Goal: Information Seeking & Learning: Learn about a topic

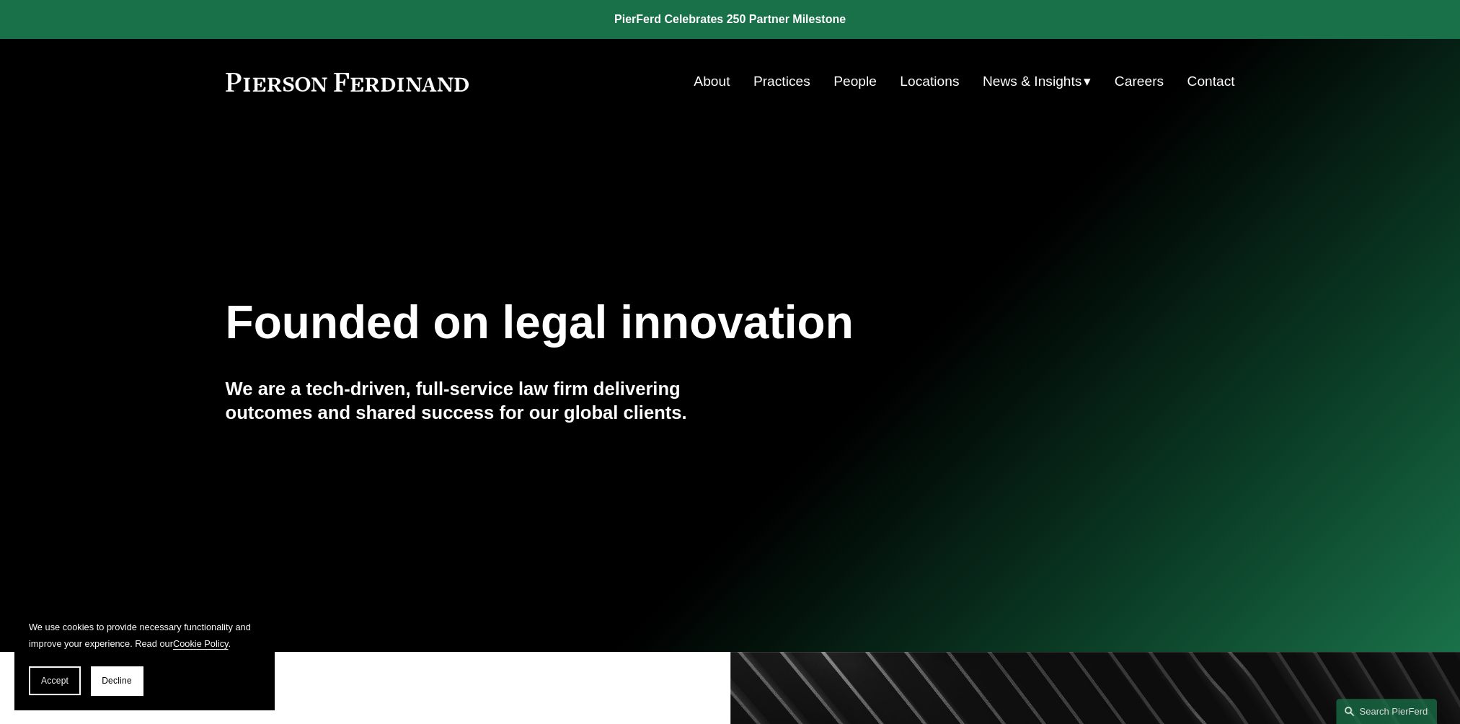
click at [718, 81] on link "About" at bounding box center [711, 81] width 36 height 27
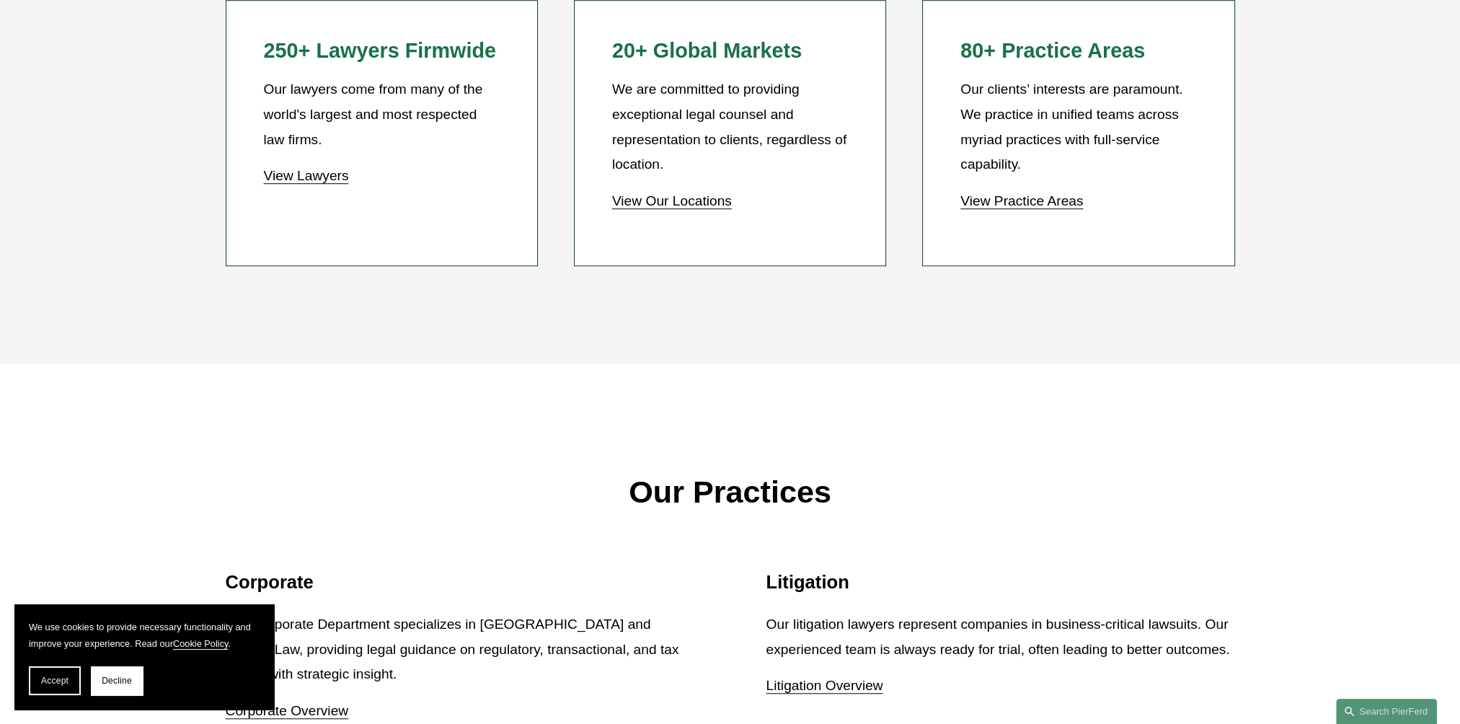
scroll to position [1514, 0]
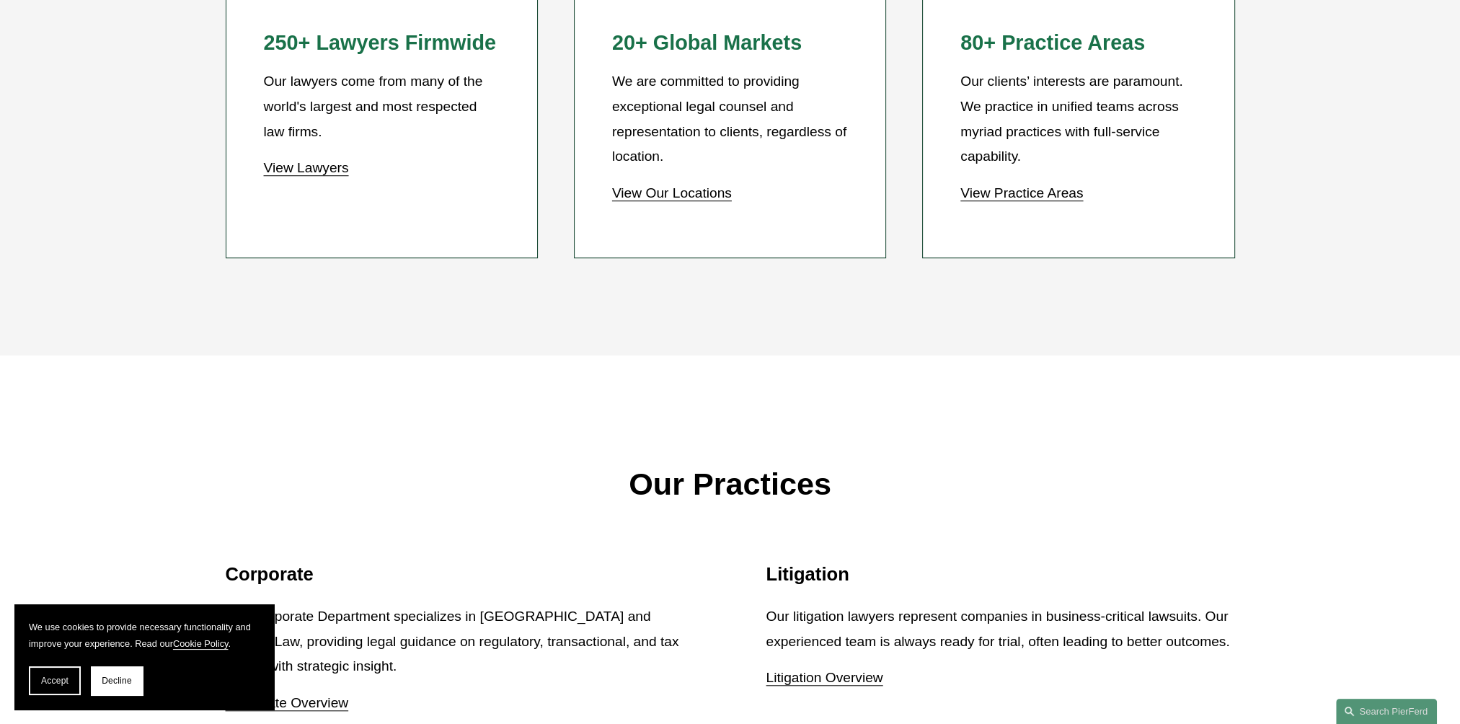
click at [232, 100] on li "250+ Lawyers Firmwide Our lawyers come from many of the world's largest and mos…" at bounding box center [382, 125] width 312 height 266
click at [272, 63] on div "250+ Lawyers Firmwide Our lawyers come from many of the world's largest and mos…" at bounding box center [381, 105] width 236 height 151
drag, startPoint x: 272, startPoint y: 63, endPoint x: 251, endPoint y: 46, distance: 27.3
click at [251, 46] on li "250+ Lawyers Firmwide Our lawyers come from many of the world's largest and mos…" at bounding box center [382, 125] width 312 height 266
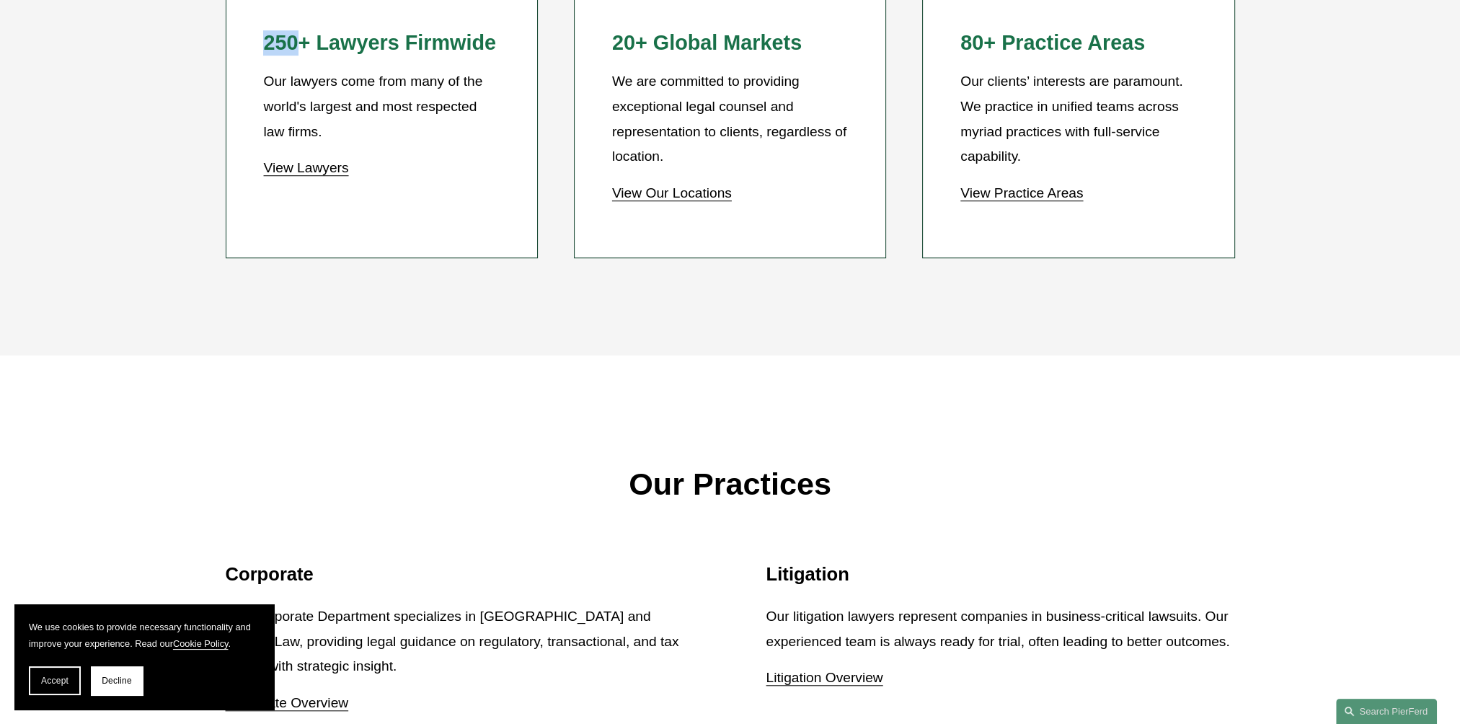
click at [251, 46] on li "250+ Lawyers Firmwide Our lawyers come from many of the world's largest and mos…" at bounding box center [382, 125] width 312 height 266
drag, startPoint x: 251, startPoint y: 46, endPoint x: 415, endPoint y: 43, distance: 164.4
click at [415, 43] on h2 "250+ Lawyers Firmwide" at bounding box center [381, 42] width 236 height 25
click at [414, 44] on h2 "250+ Lawyers Firmwide" at bounding box center [381, 42] width 236 height 25
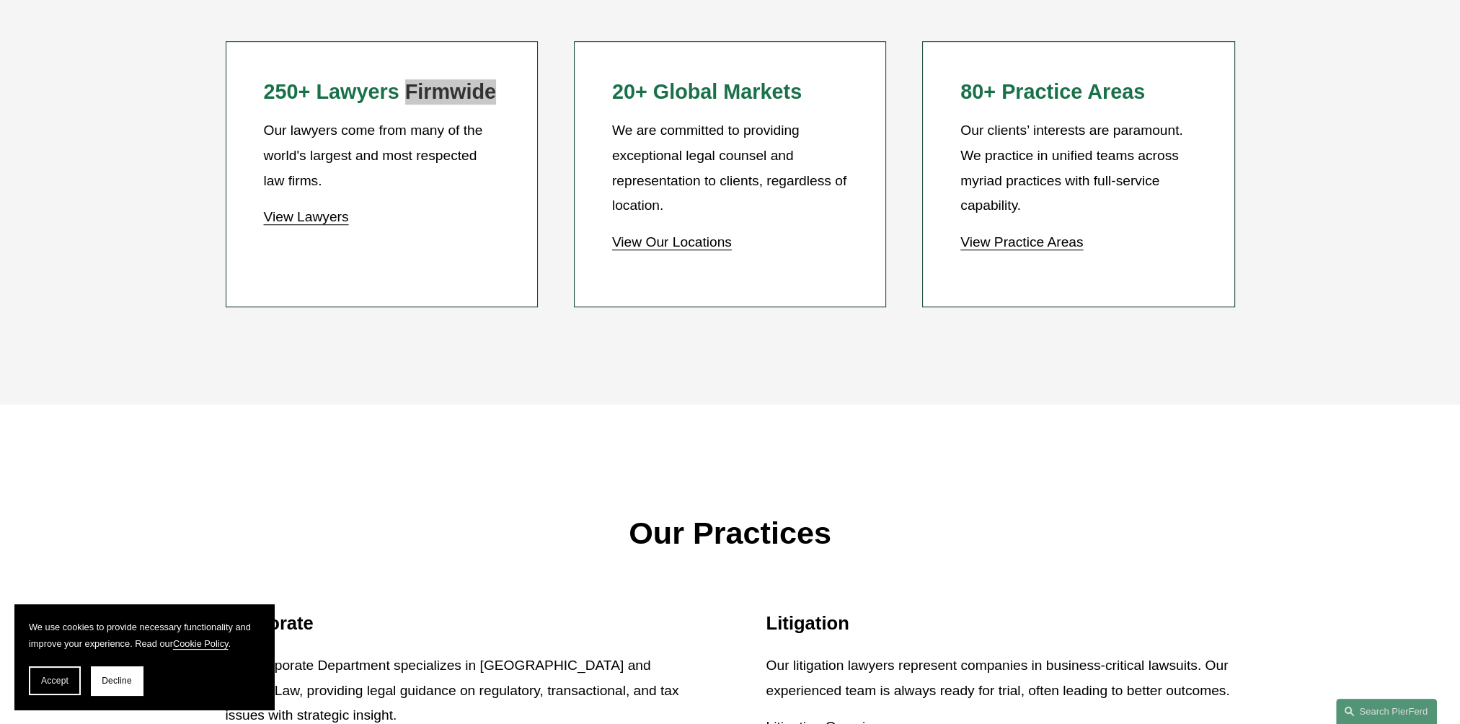
scroll to position [1442, 0]
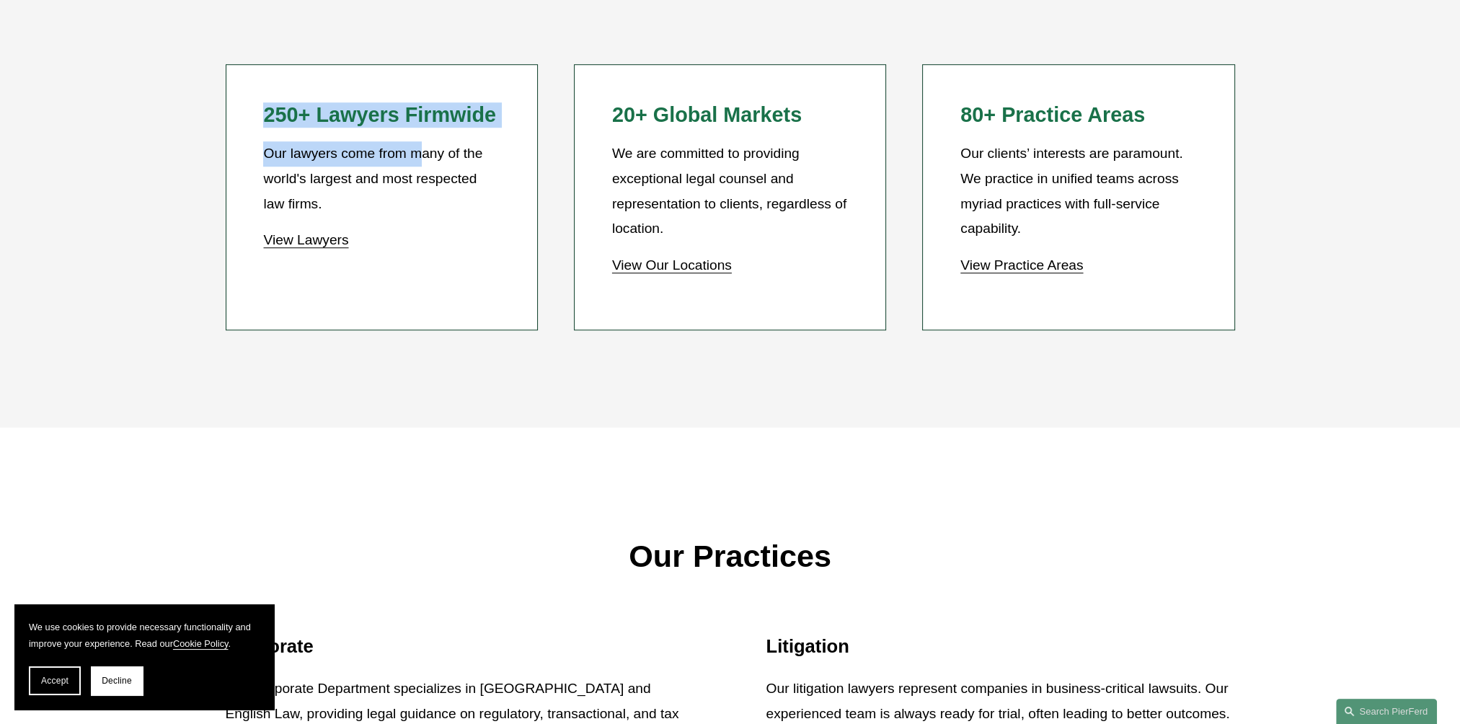
drag, startPoint x: 268, startPoint y: 125, endPoint x: 420, endPoint y: 147, distance: 153.0
click at [420, 147] on div "250+ Lawyers Firmwide Our lawyers come from many of the world's largest and mos…" at bounding box center [381, 177] width 236 height 151
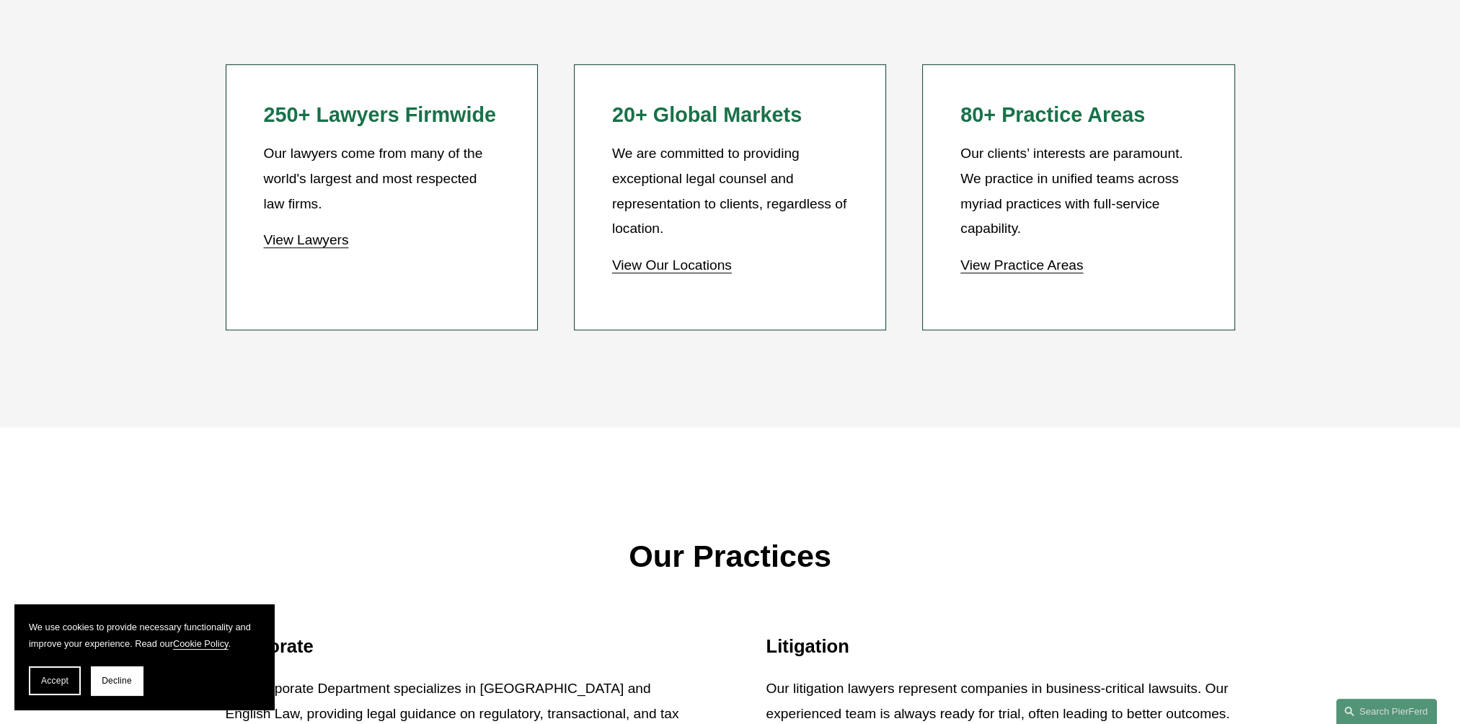
drag, startPoint x: 420, startPoint y: 147, endPoint x: 421, endPoint y: 182, distance: 35.4
click at [421, 182] on p "Our lawyers come from many of the world's largest and most respected law firms." at bounding box center [381, 178] width 236 height 75
click at [370, 205] on p "Our lawyers come from many of the world's largest and most respected law firms." at bounding box center [381, 178] width 236 height 75
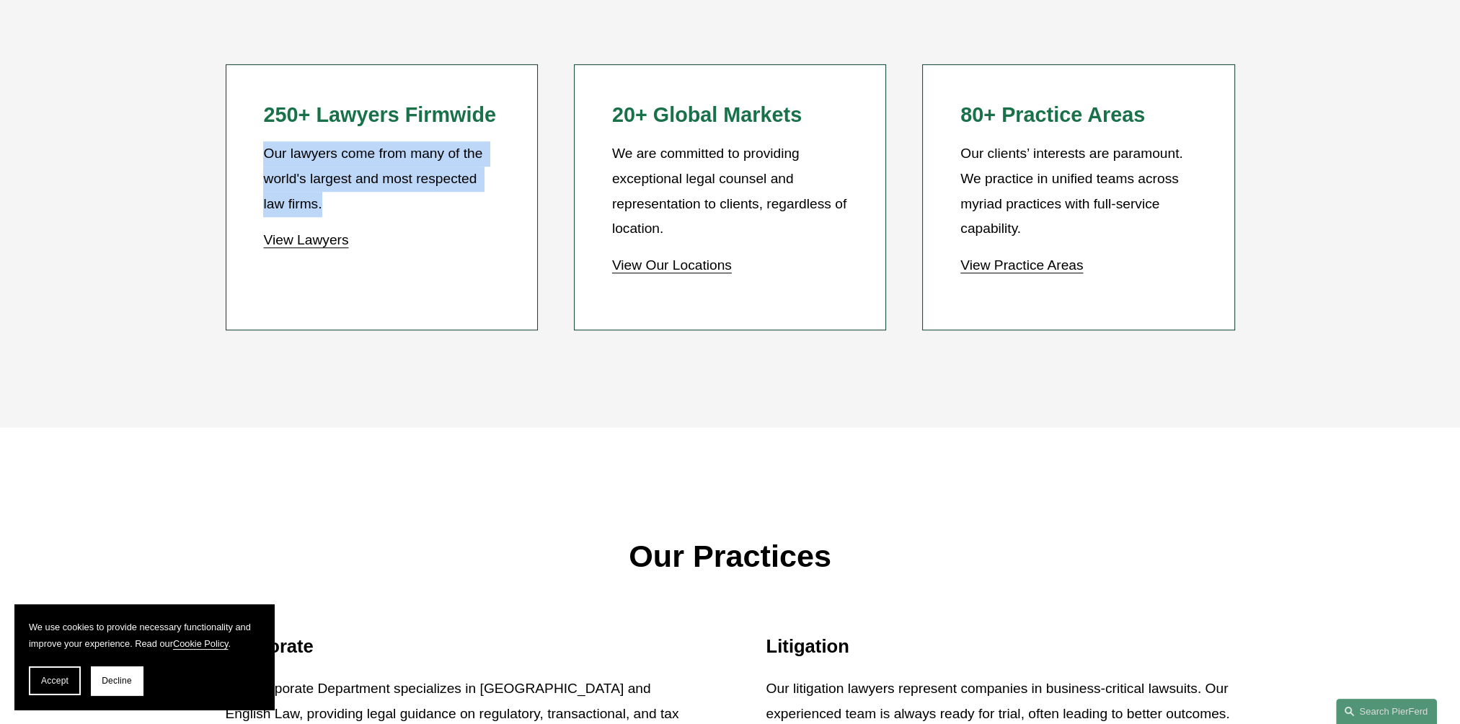
click at [370, 205] on p "Our lawyers come from many of the world's largest and most respected law firms." at bounding box center [381, 178] width 236 height 75
drag, startPoint x: 370, startPoint y: 205, endPoint x: 285, endPoint y: 159, distance: 96.1
click at [283, 164] on p "Our lawyers come from many of the world's largest and most respected law firms." at bounding box center [381, 178] width 236 height 75
drag, startPoint x: 259, startPoint y: 105, endPoint x: 349, endPoint y: 218, distance: 144.7
click at [349, 218] on li "250+ Lawyers Firmwide Our lawyers come from many of the world's largest and mos…" at bounding box center [382, 197] width 312 height 266
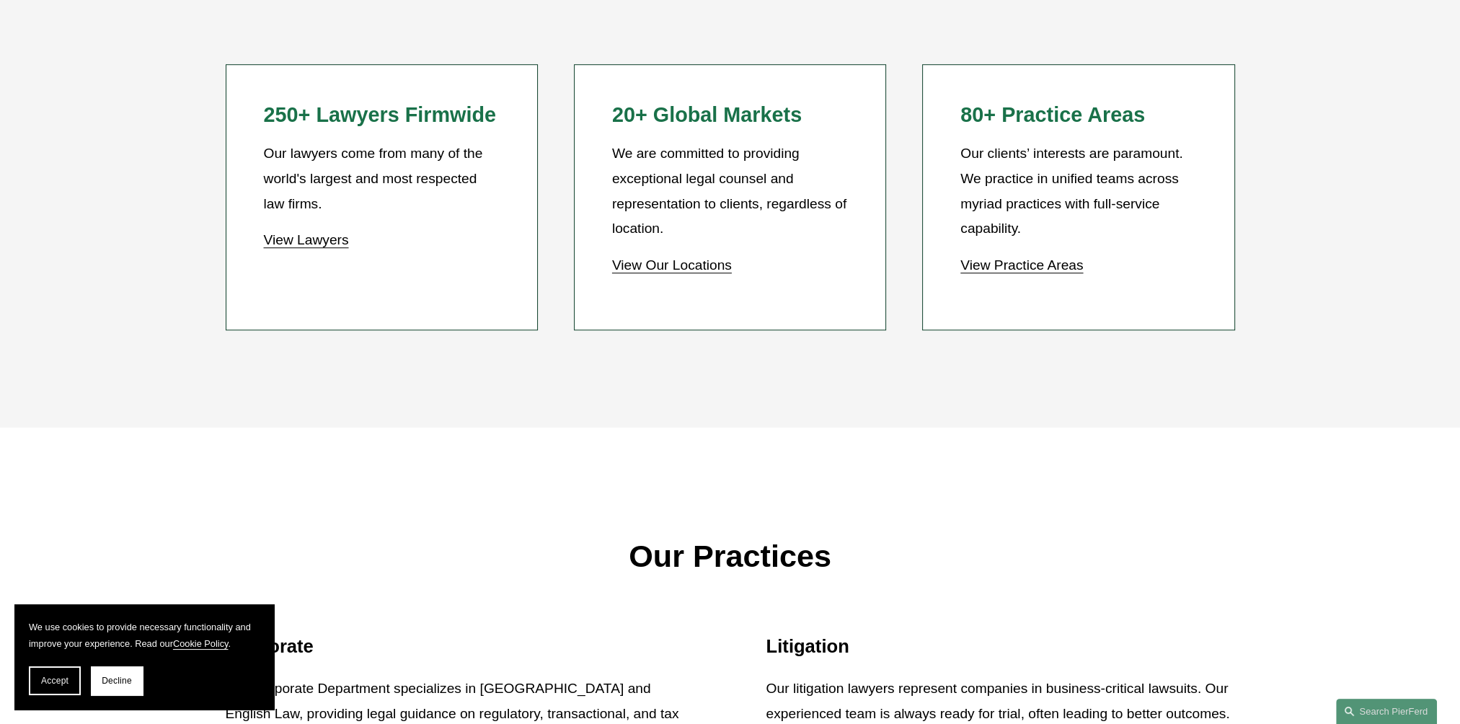
click at [58, 364] on div "Firm Overview 250+ Lawyers Firmwide Our lawyers come from many of the world's l…" at bounding box center [730, 144] width 1460 height 565
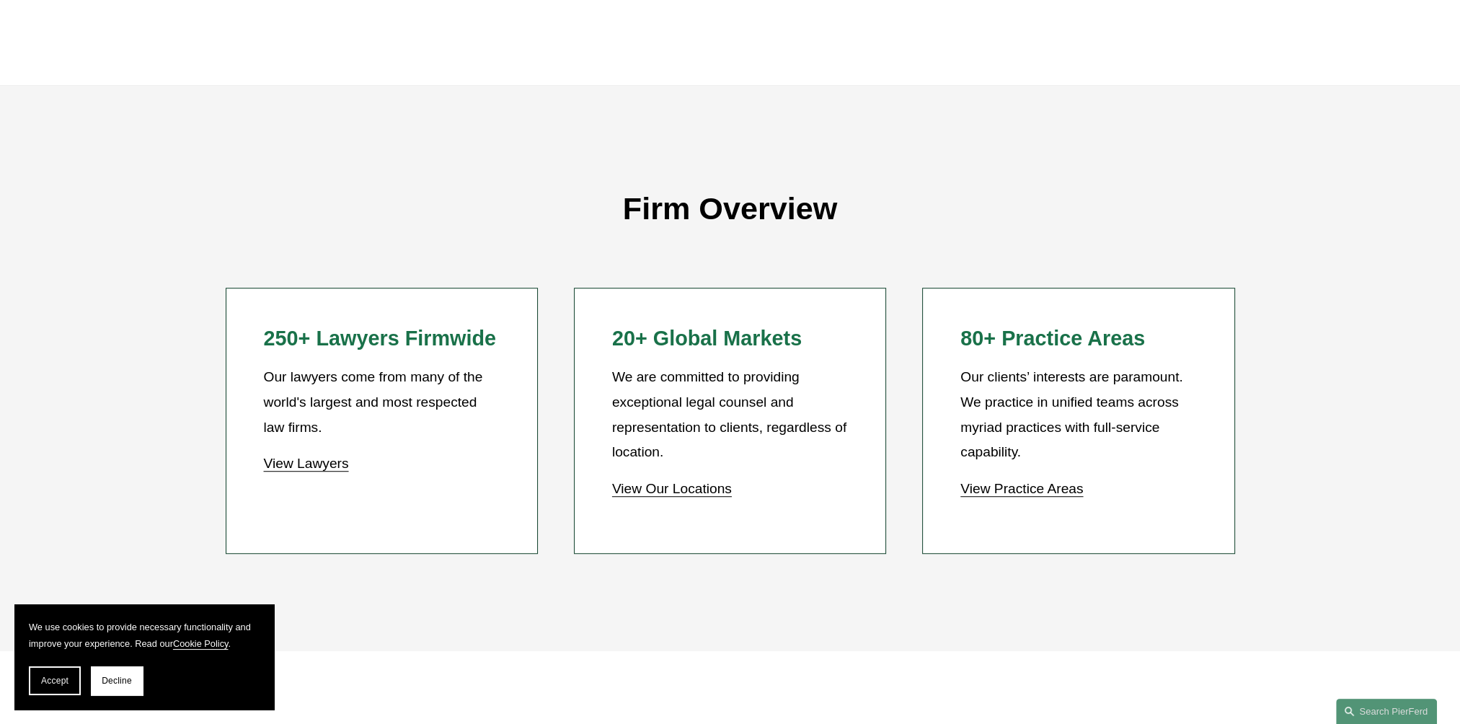
scroll to position [1345, 0]
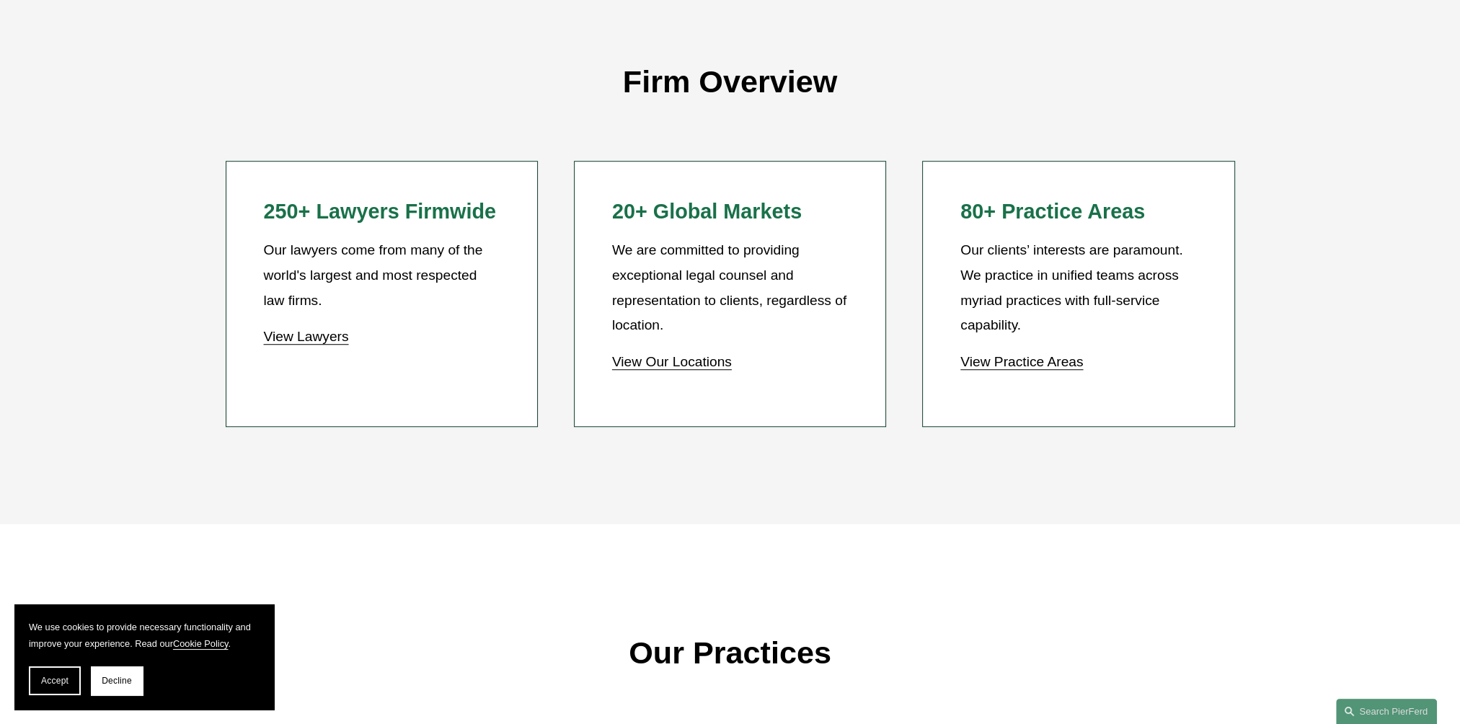
click at [309, 340] on link "View Lawyers" at bounding box center [305, 336] width 85 height 15
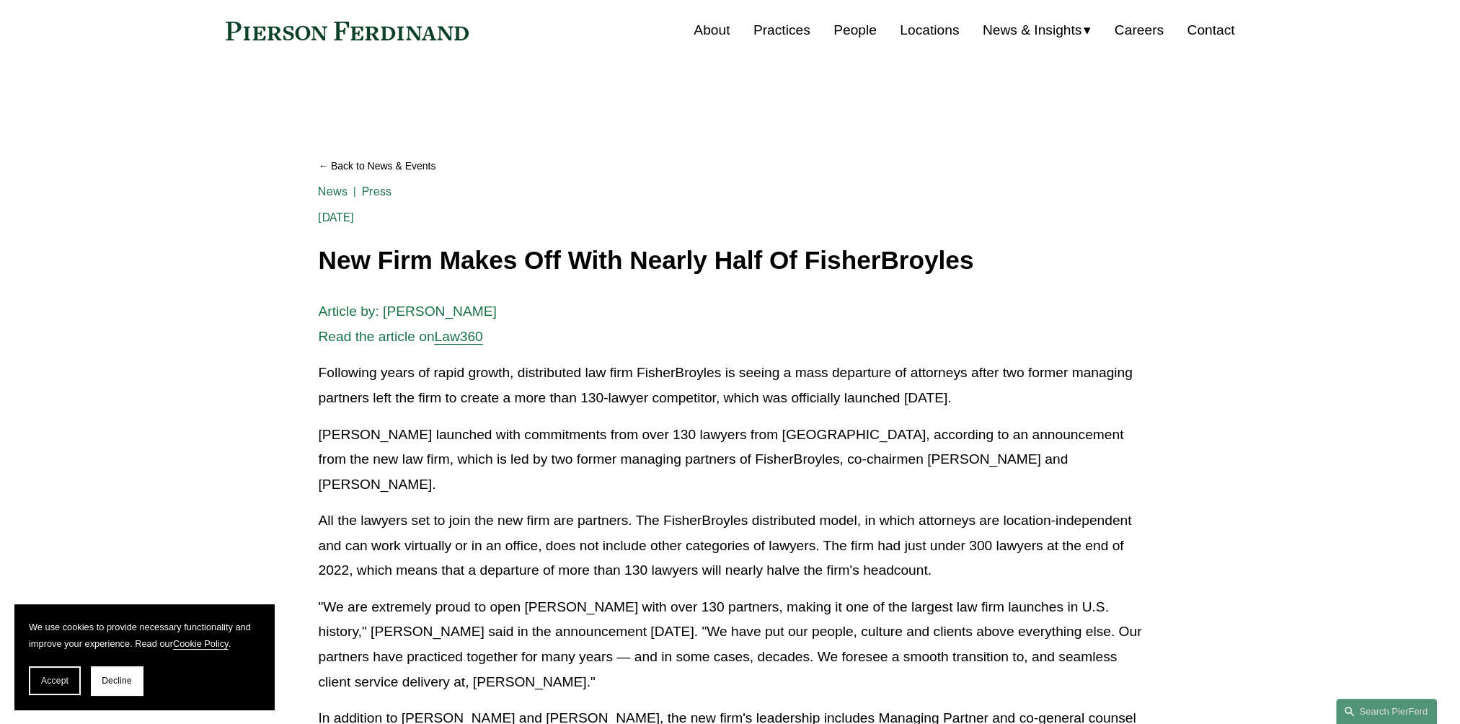
scroll to position [72, 0]
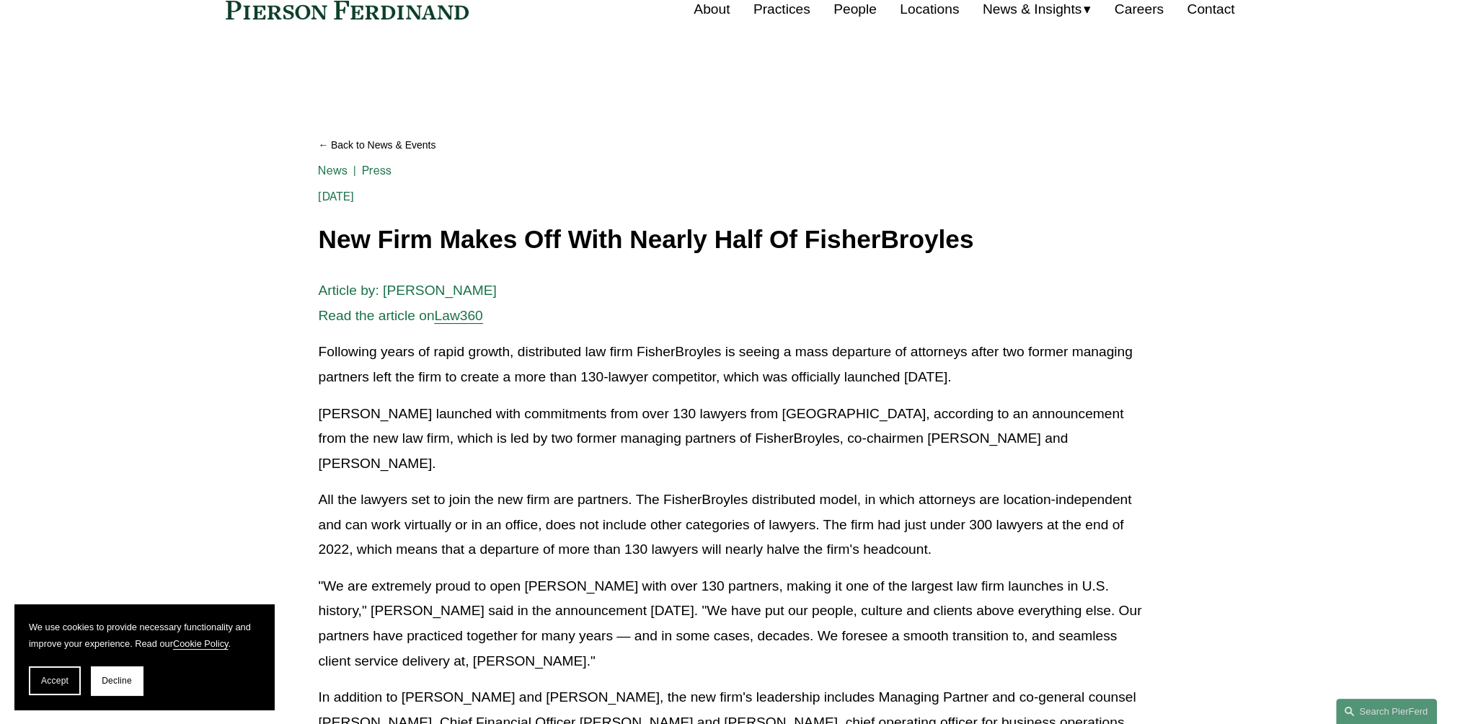
drag, startPoint x: 285, startPoint y: 367, endPoint x: 1066, endPoint y: 383, distance: 780.9
click at [1066, 383] on article "Back to News & Events New Firm Makes Off With Nearly Half Of FisherBroyles News…" at bounding box center [730, 662] width 1460 height 1218
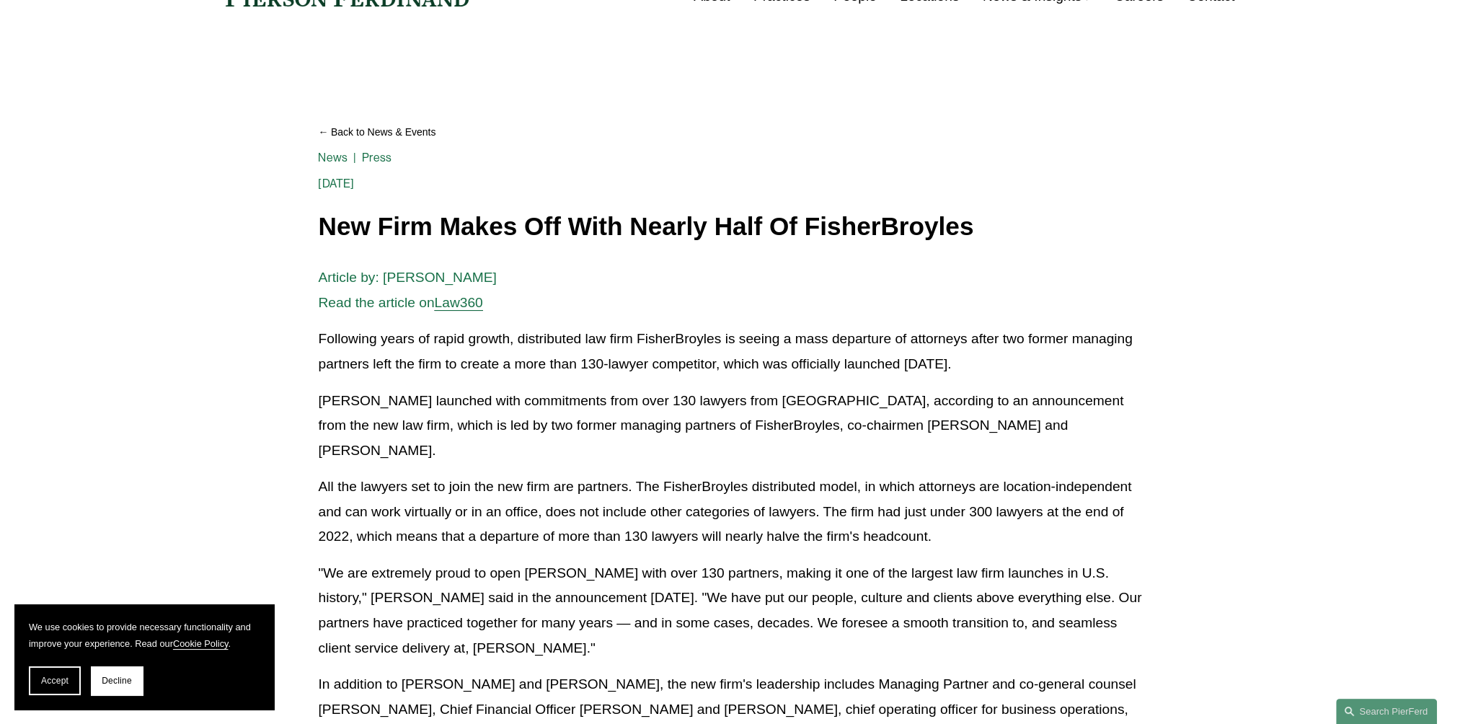
scroll to position [288, 0]
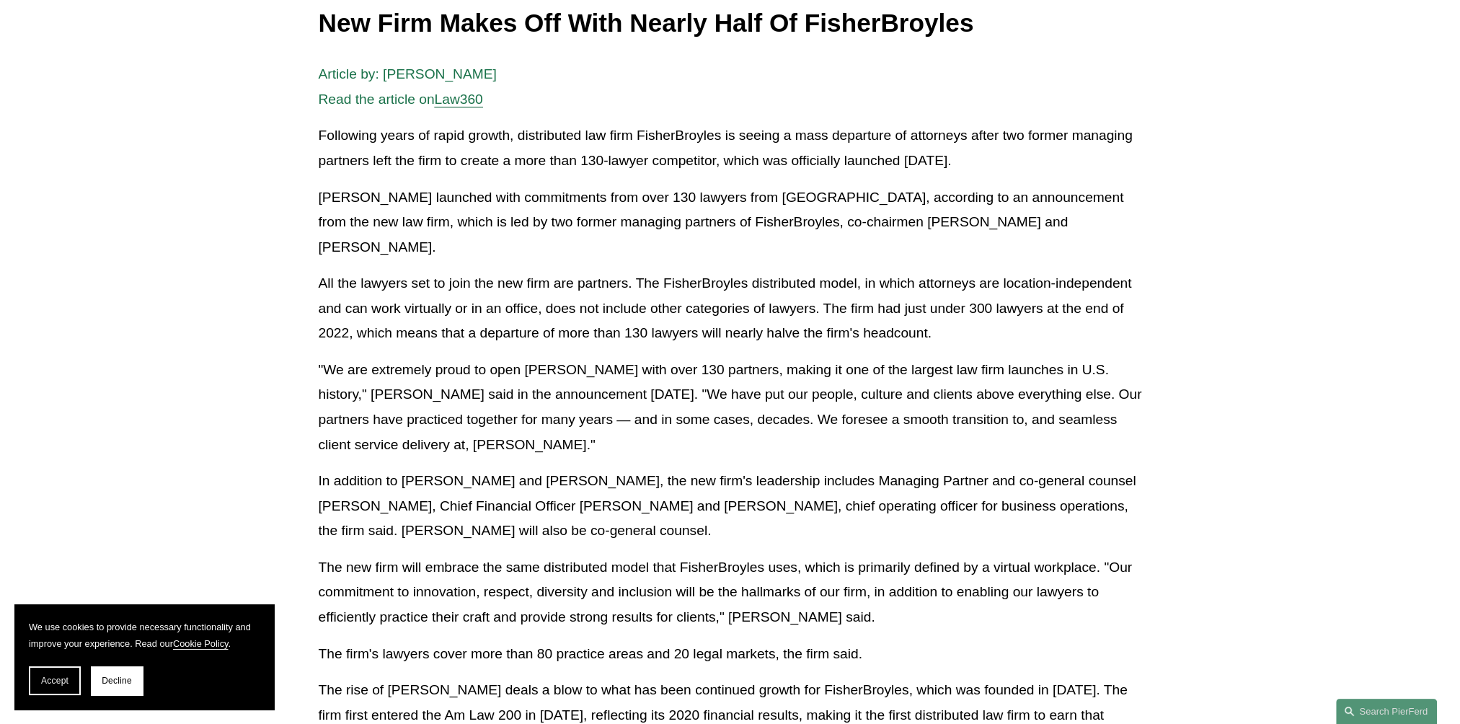
click at [307, 203] on div "Article by: Aebra Coe Read the article on Law360 Following years of rapid growt…" at bounding box center [730, 486] width 848 height 849
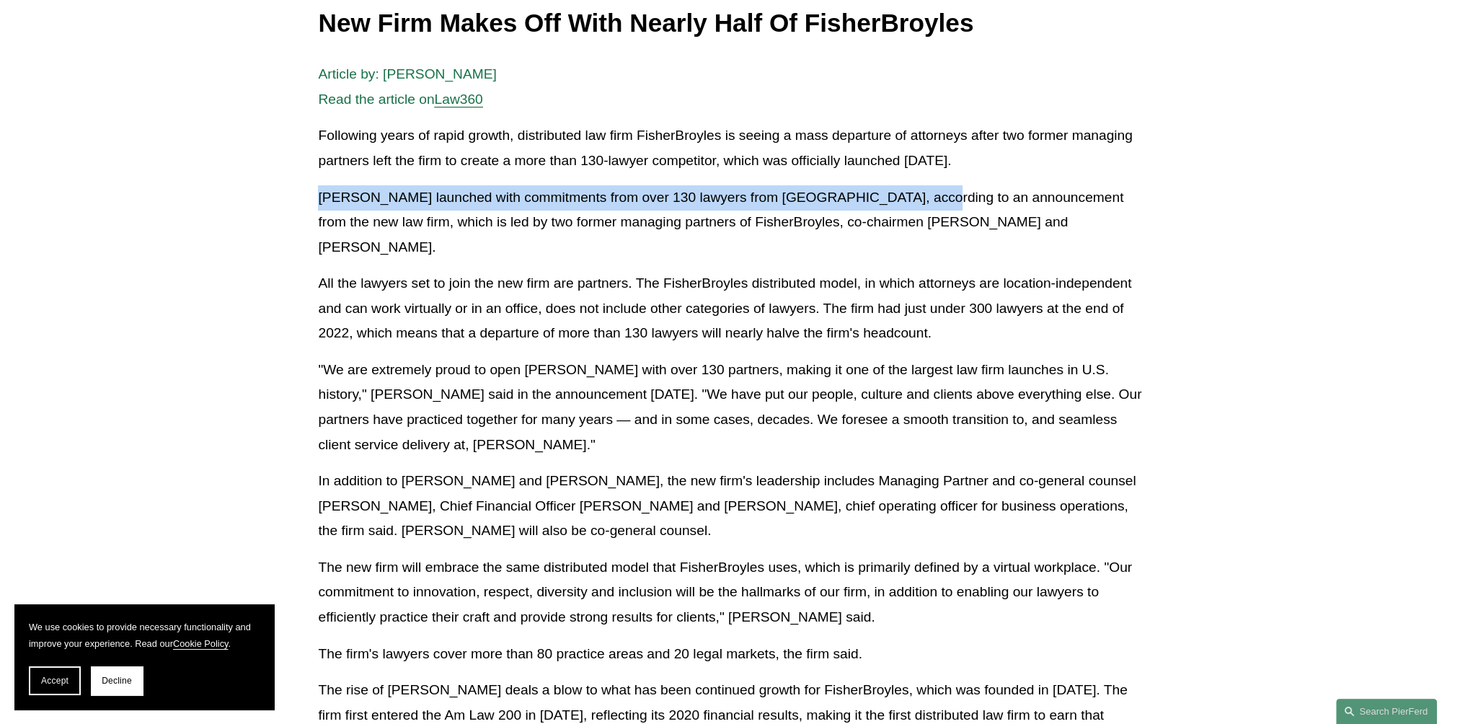
drag, startPoint x: 309, startPoint y: 193, endPoint x: 905, endPoint y: 197, distance: 596.2
click at [905, 197] on div "Article by: Aebra Coe Read the article on Law360 Following years of rapid growt…" at bounding box center [730, 486] width 848 height 849
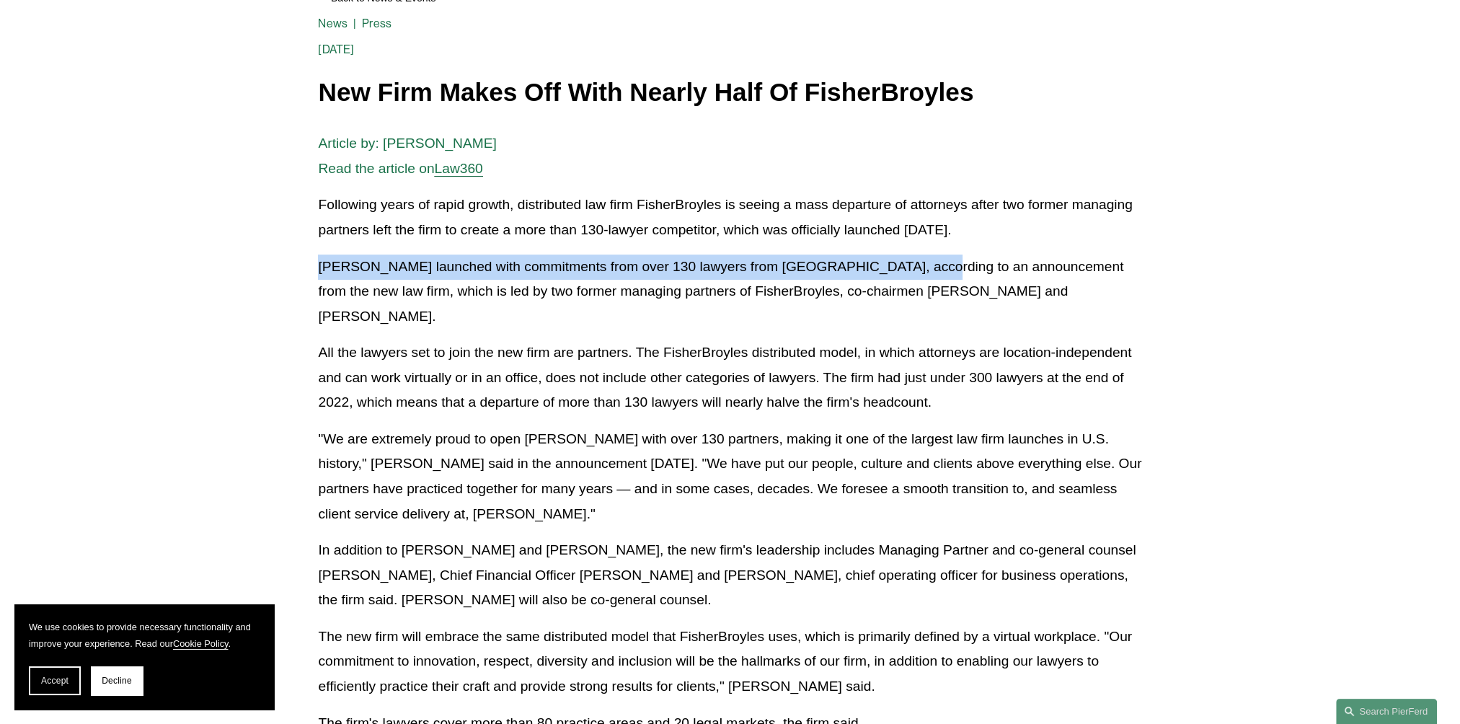
scroll to position [144, 0]
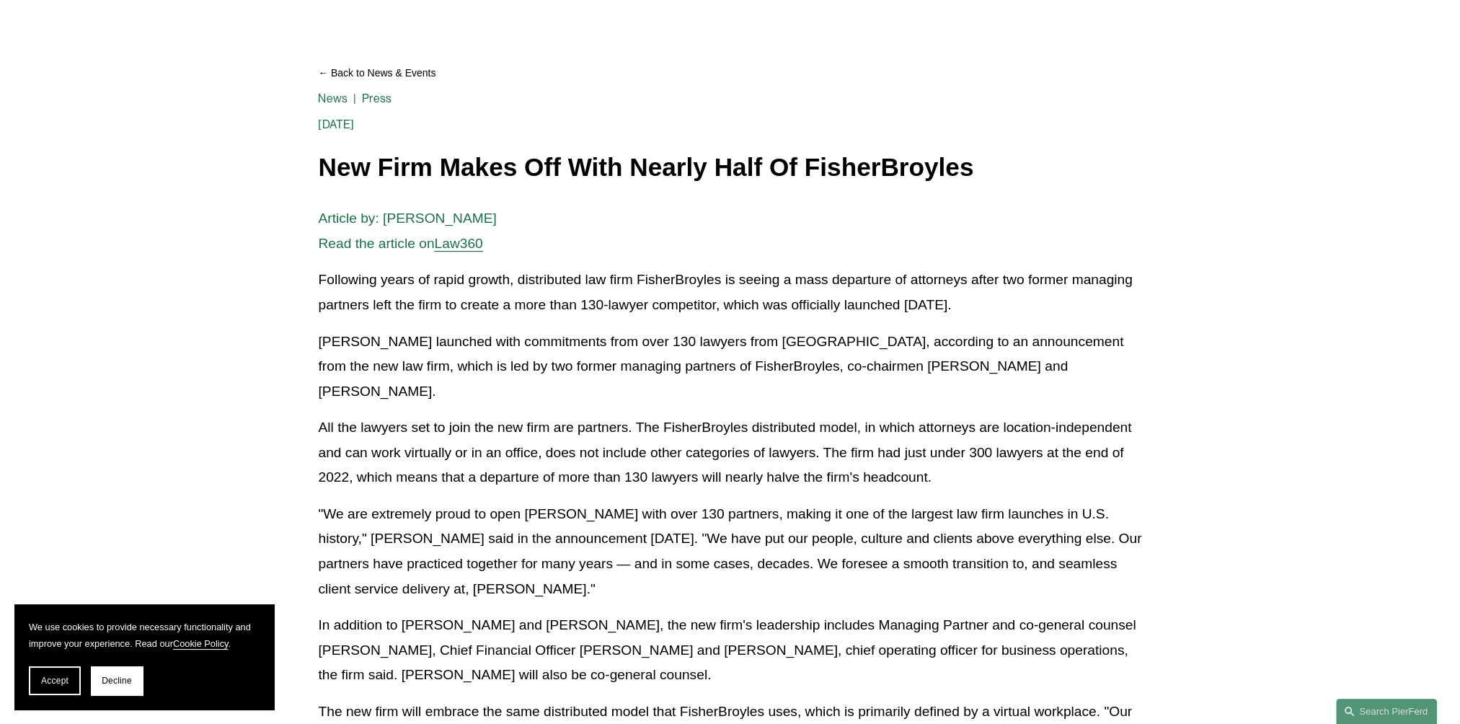
click at [307, 167] on article "Back to News & Events New Firm Makes Off With Nearly Half Of FisherBroyles News…" at bounding box center [730, 590] width 1460 height 1218
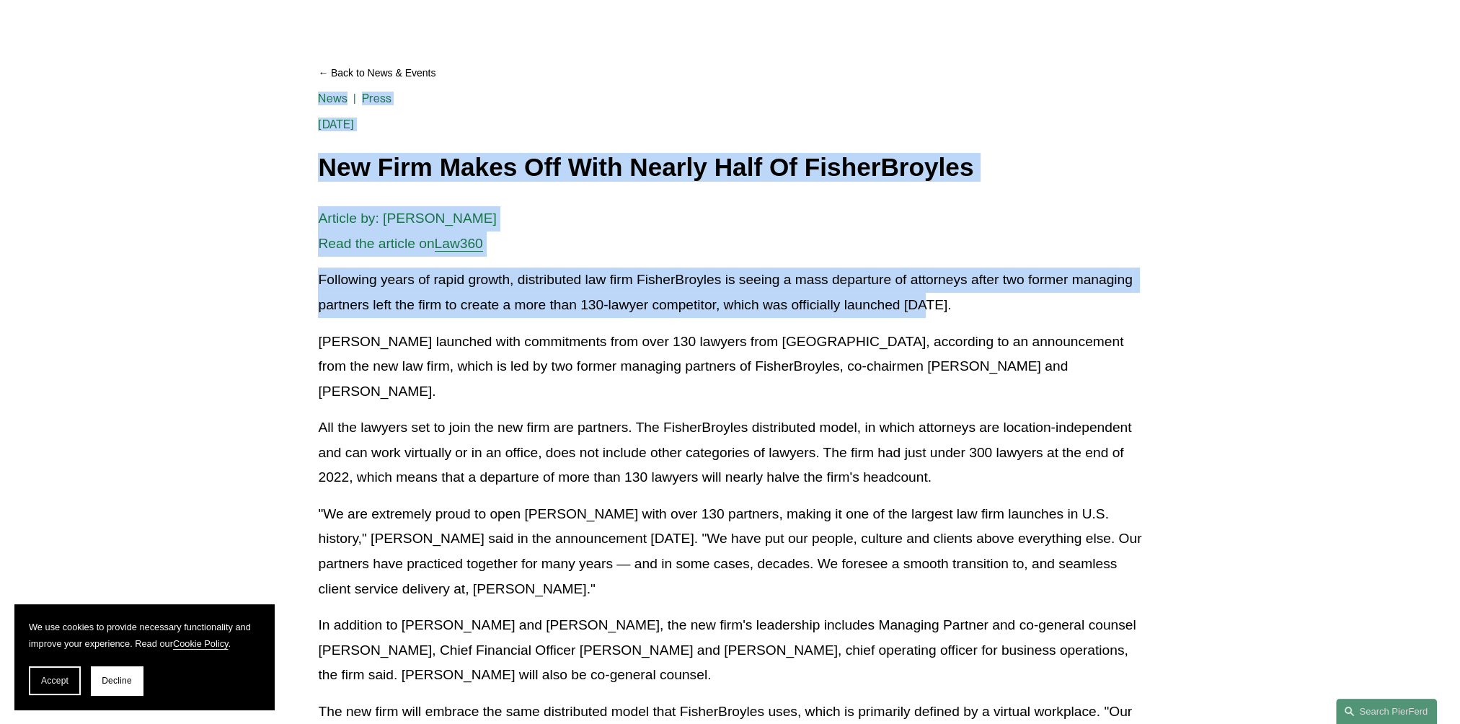
drag, startPoint x: 319, startPoint y: 156, endPoint x: 932, endPoint y: 301, distance: 630.5
click at [932, 301] on div "Back to News & Events New Firm Makes Off With Nearly Half Of FisherBroyles News…" at bounding box center [729, 582] width 823 height 1058
drag, startPoint x: 932, startPoint y: 301, endPoint x: 957, endPoint y: 304, distance: 25.4
click at [957, 304] on p "Following years of rapid growth, distributed law firm FisherBroyles is seeing a…" at bounding box center [729, 292] width 823 height 50
drag, startPoint x: 957, startPoint y: 304, endPoint x: 885, endPoint y: 318, distance: 73.4
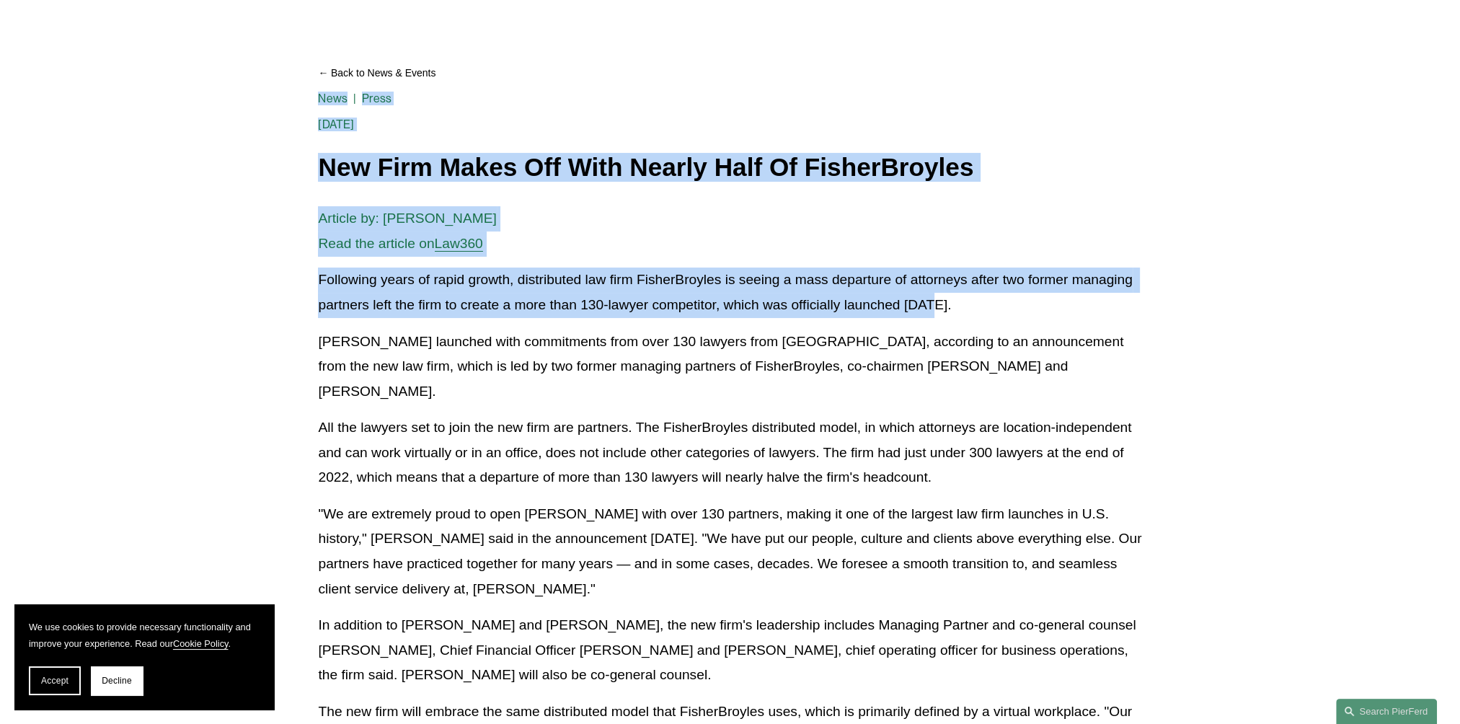
click at [965, 306] on p "Following years of rapid growth, distributed law firm FisherBroyles is seeing a…" at bounding box center [729, 292] width 823 height 50
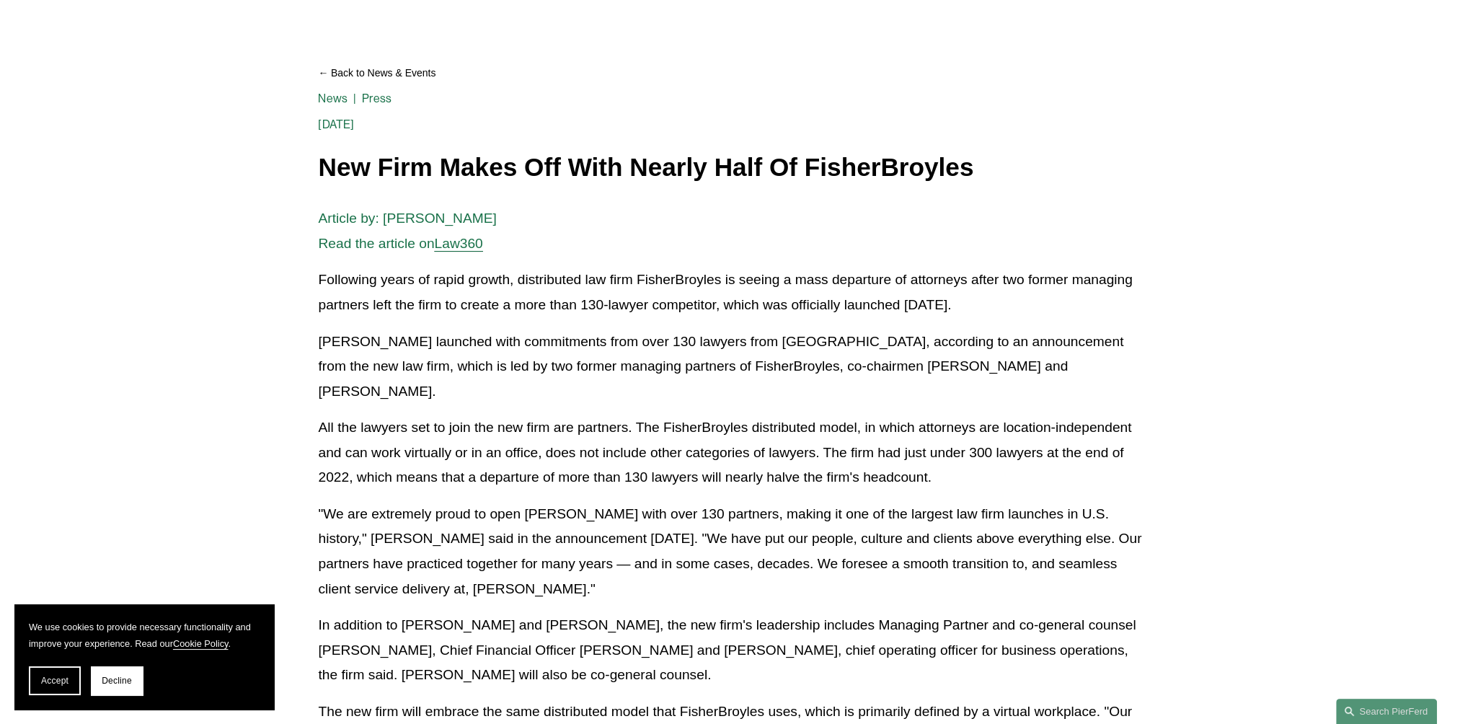
click at [363, 335] on p "Pierson Ferdinand LLP launched with commitments from over 130 lawyers from Fish…" at bounding box center [729, 366] width 823 height 75
click at [318, 326] on div "Article by: Aebra Coe Read the article on Law360 Following years of rapid growt…" at bounding box center [729, 630] width 823 height 849
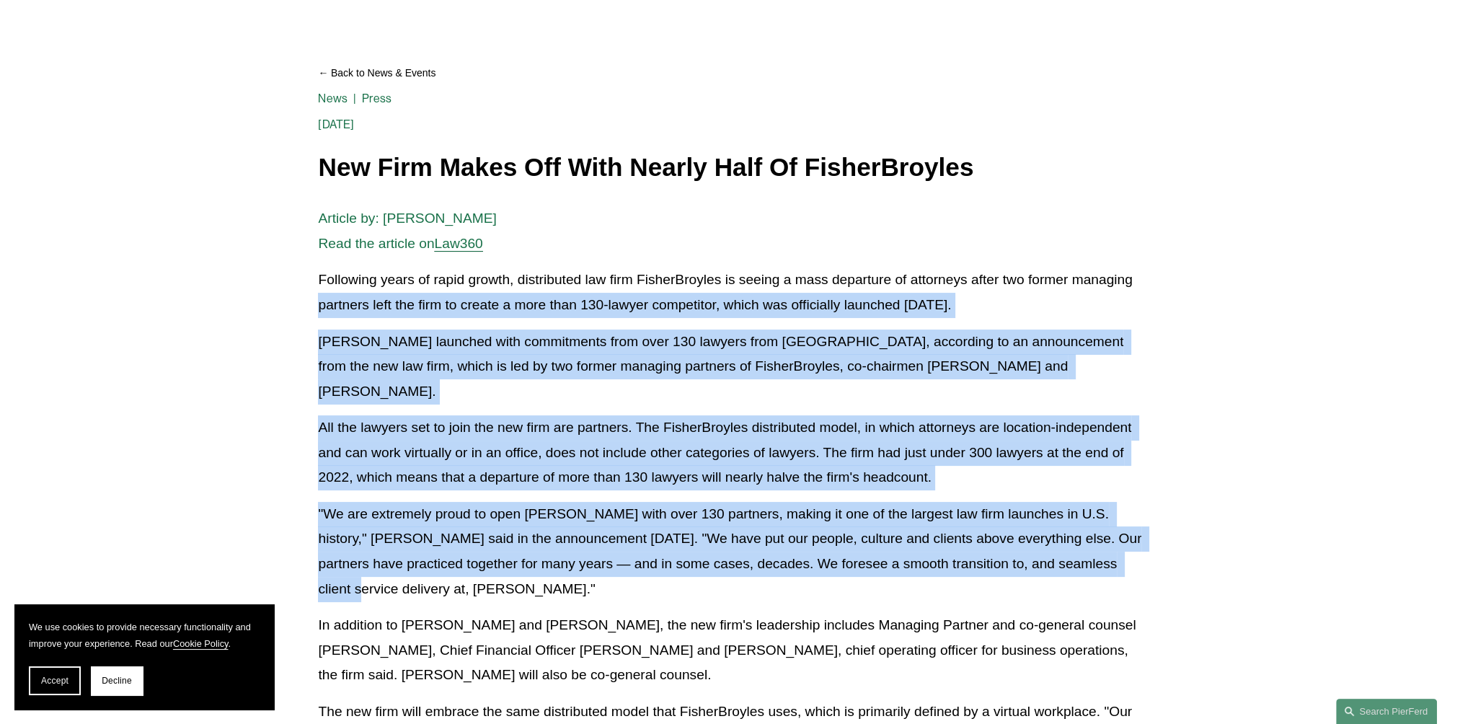
drag, startPoint x: 319, startPoint y: 301, endPoint x: 329, endPoint y: 552, distance: 251.8
click at [329, 552] on div "Article by: Aebra Coe Read the article on Law360 Following years of rapid growt…" at bounding box center [729, 630] width 823 height 849
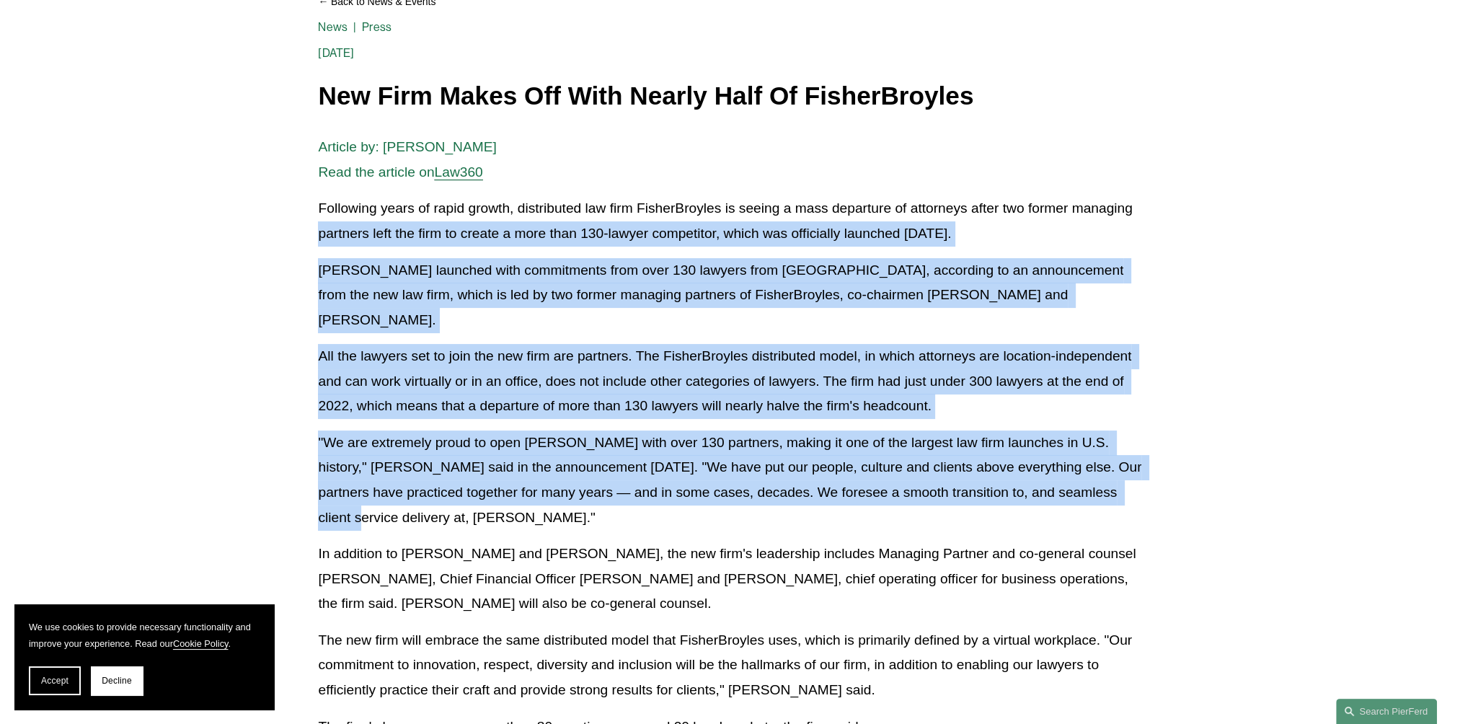
scroll to position [216, 0]
click at [312, 358] on div "Article by: Aebra Coe Read the article on Law360 Following years of rapid growt…" at bounding box center [730, 558] width 848 height 849
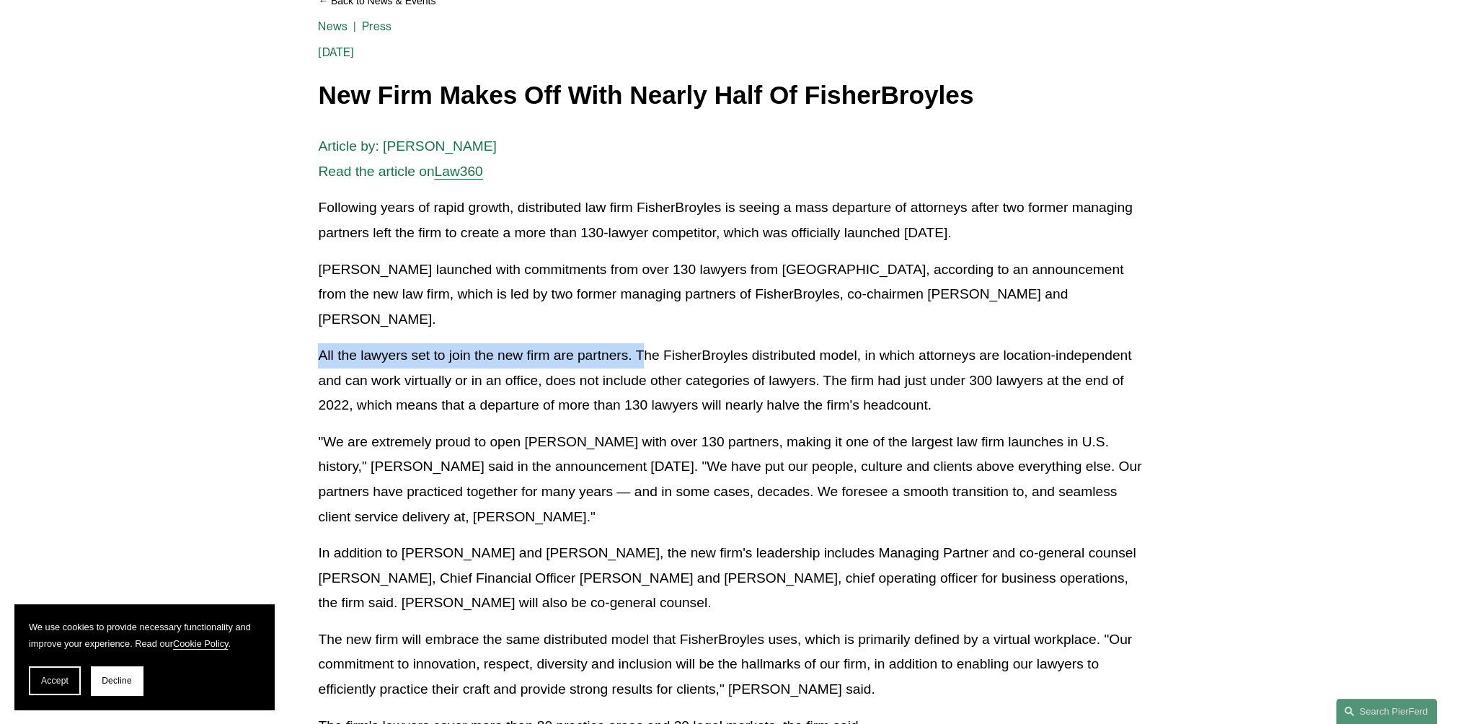
drag, startPoint x: 322, startPoint y: 331, endPoint x: 642, endPoint y: 339, distance: 320.2
click at [642, 343] on p "All the lawyers set to join the new firm are partners. The FisherBroyles distri…" at bounding box center [729, 380] width 823 height 75
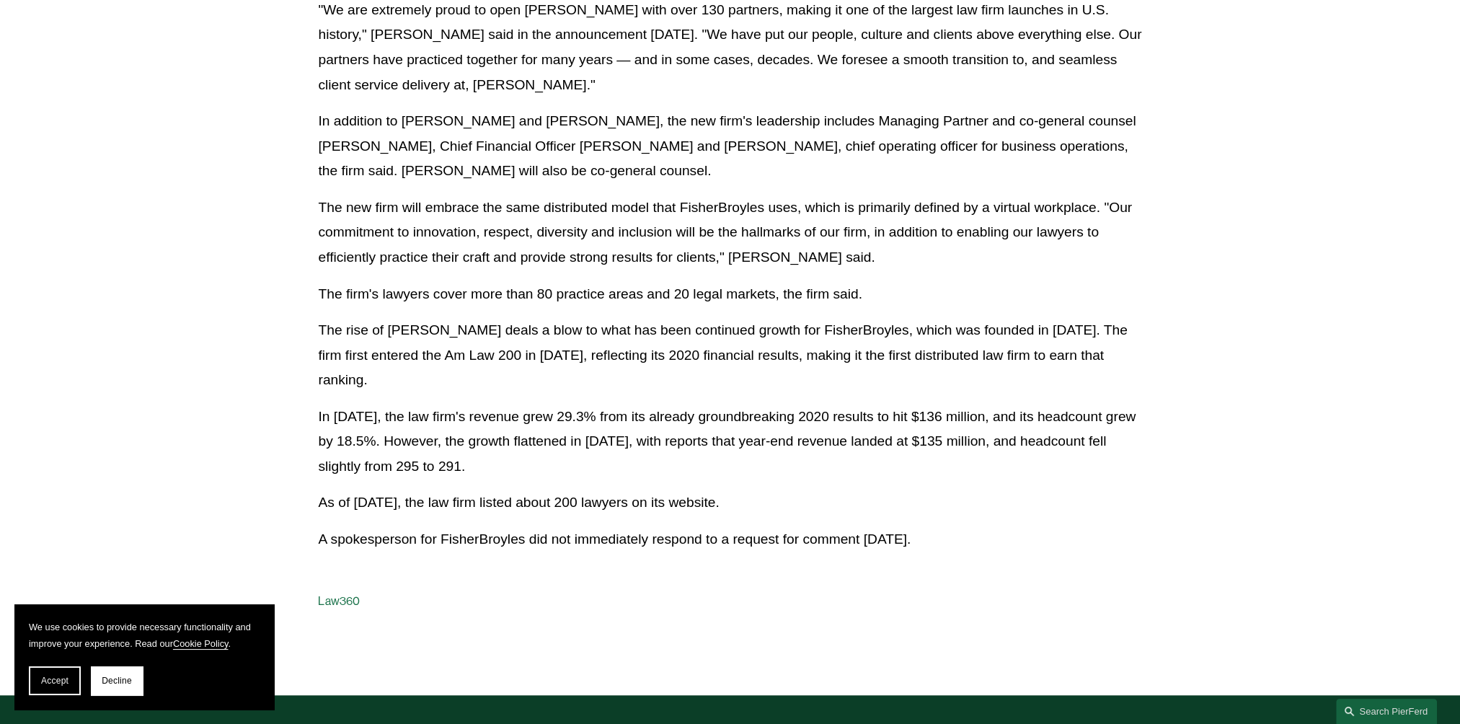
scroll to position [649, 0]
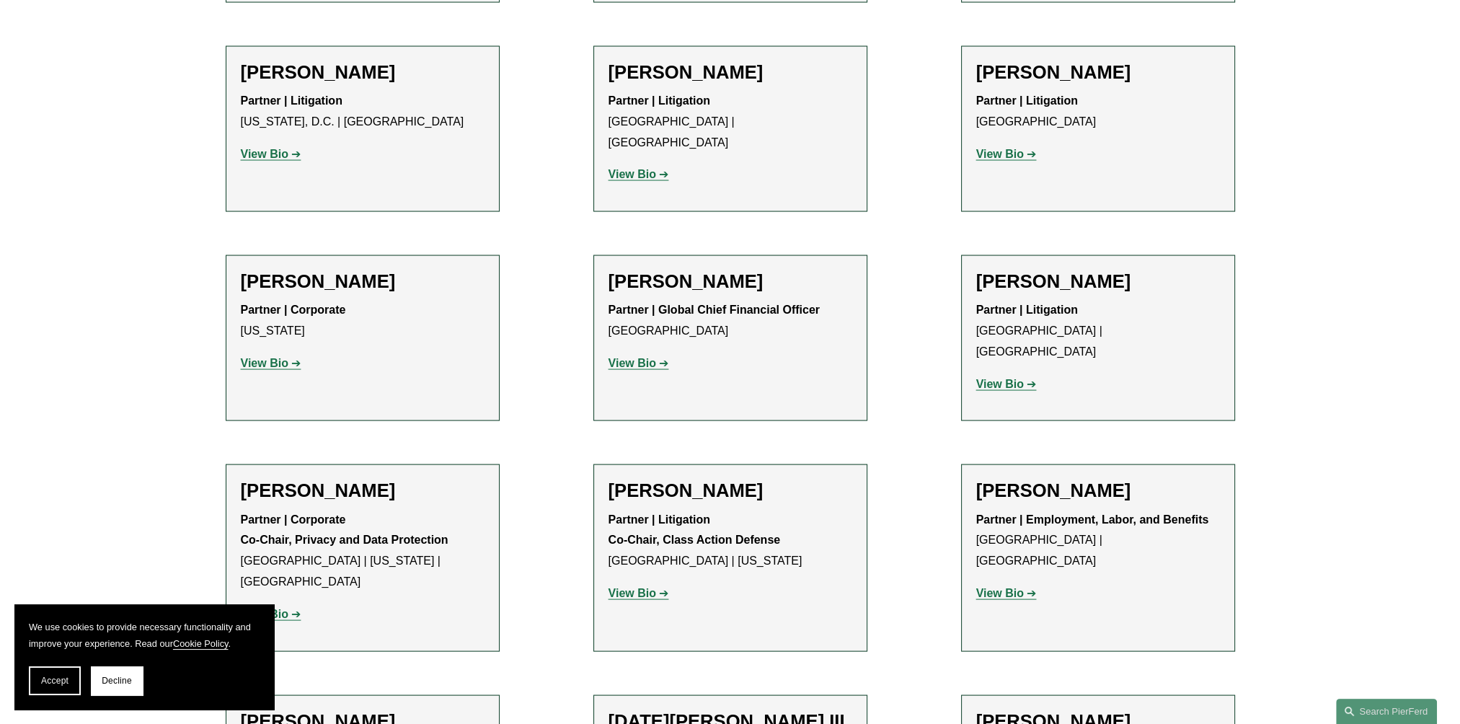
scroll to position [11245, 0]
